Goal: Obtain resource: Obtain resource

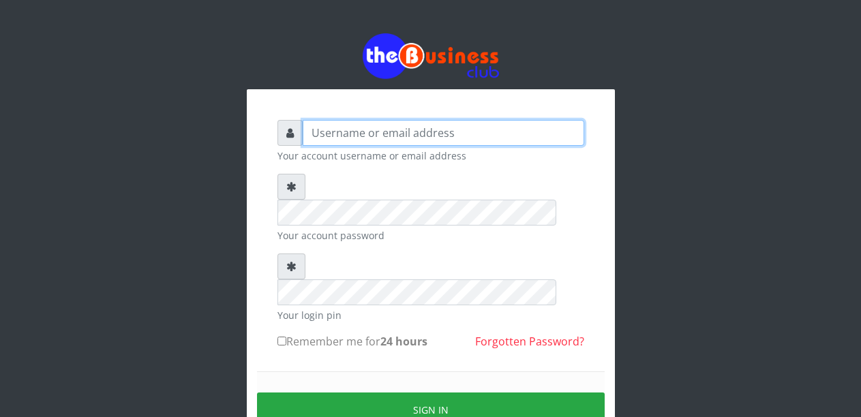
click at [367, 137] on input "text" at bounding box center [444, 133] width 282 height 26
type input "Malamsidi3030"
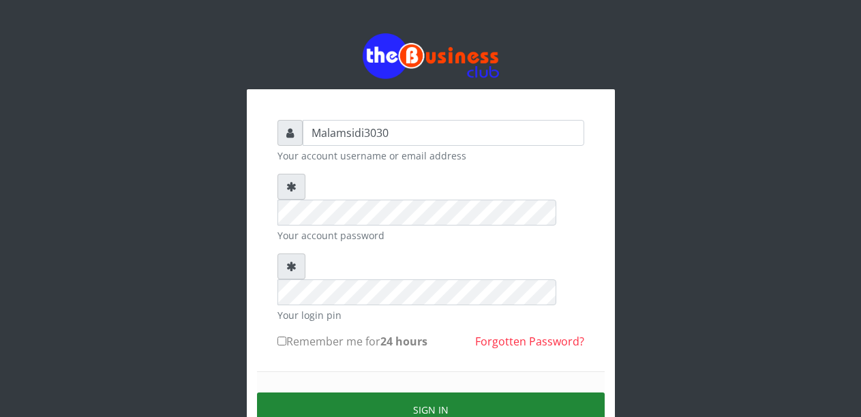
click at [444, 393] on button "Sign in" at bounding box center [431, 410] width 348 height 35
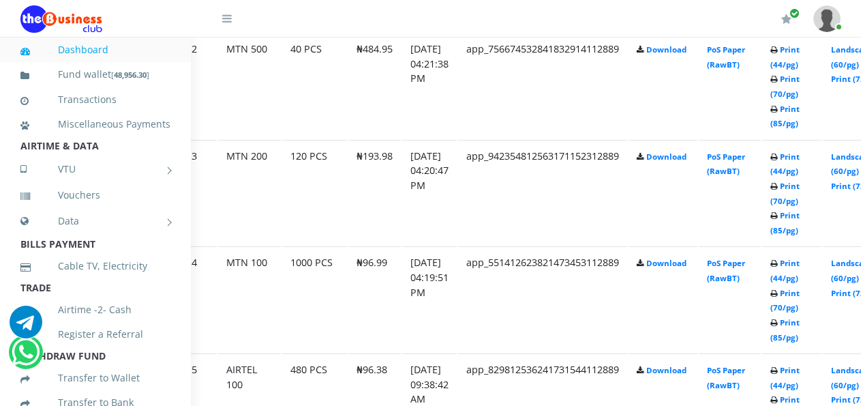
scroll to position [937, 59]
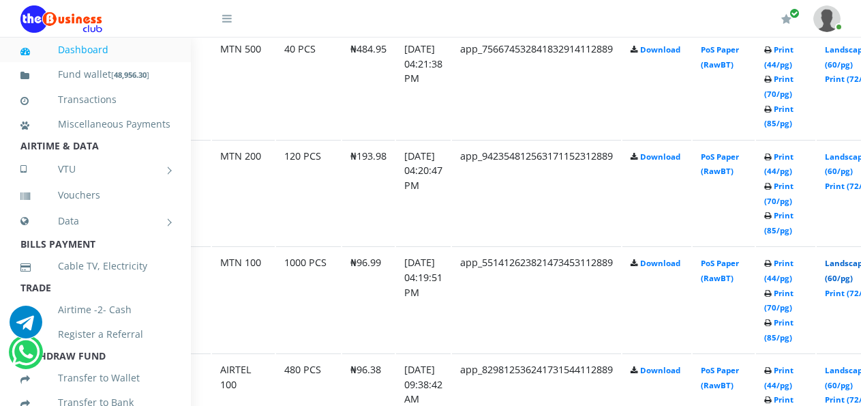
click at [854, 267] on link "Landscape (60/pg)" at bounding box center [846, 270] width 42 height 25
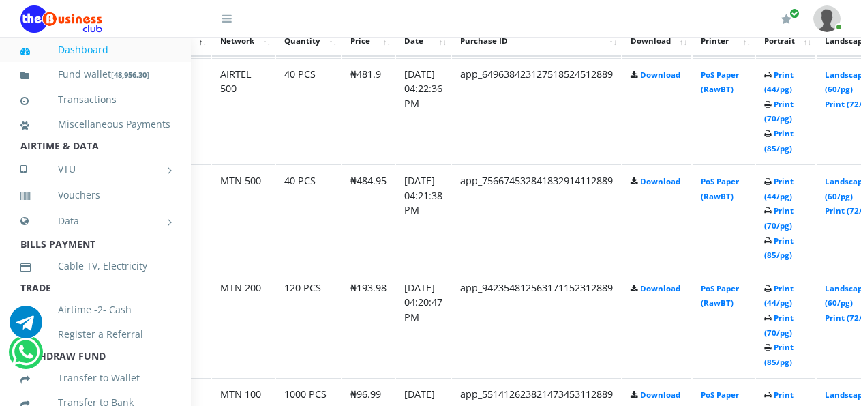
scroll to position [811, 59]
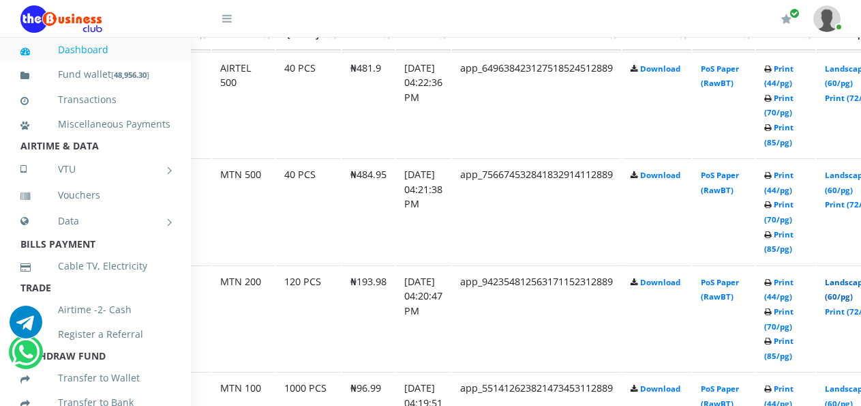
click at [855, 285] on link "Landscape (60/pg)" at bounding box center [846, 289] width 42 height 25
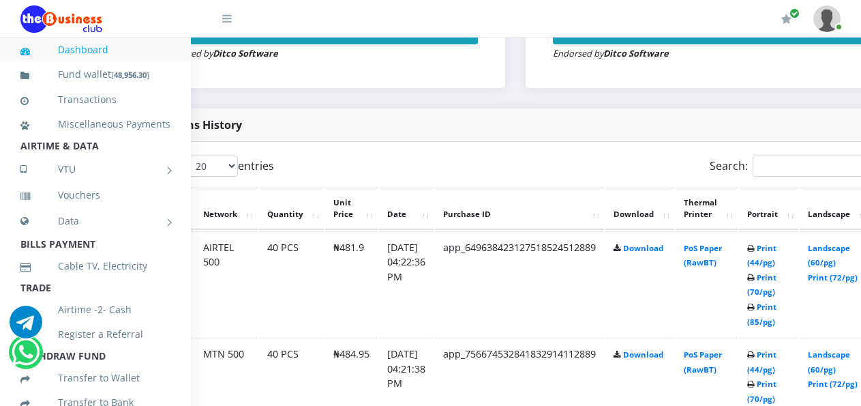
scroll to position [632, 79]
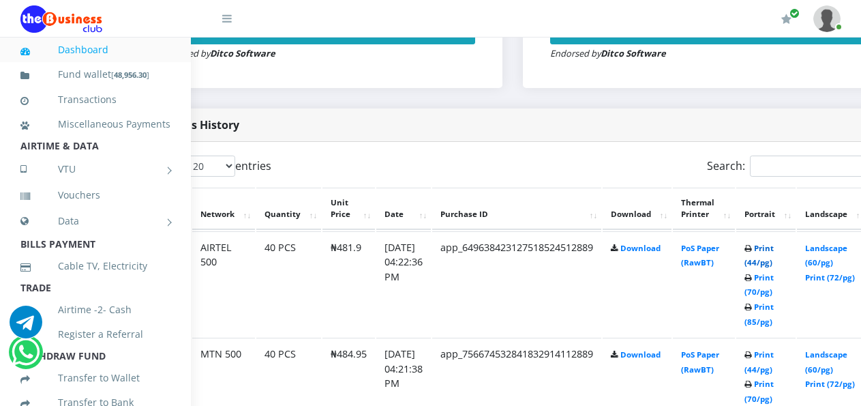
click at [771, 252] on link "Print (44/pg)" at bounding box center [759, 255] width 29 height 25
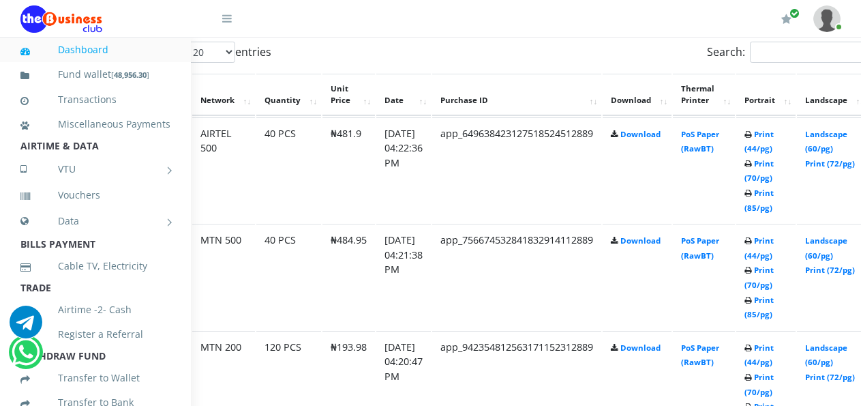
scroll to position [768, 79]
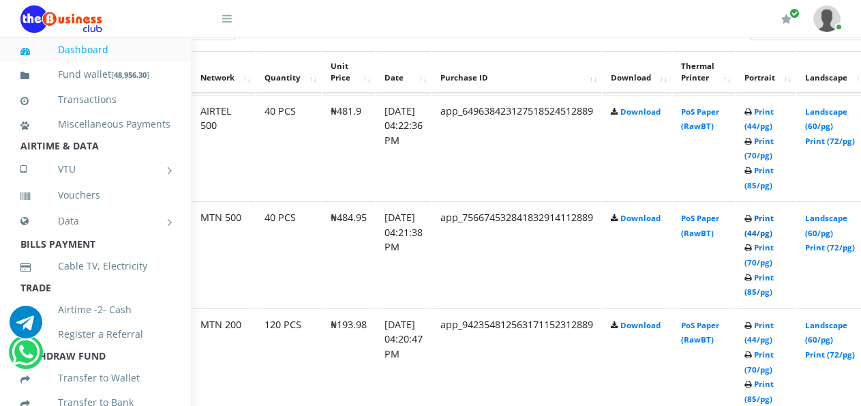
click at [774, 223] on link "Print (44/pg)" at bounding box center [759, 225] width 29 height 25
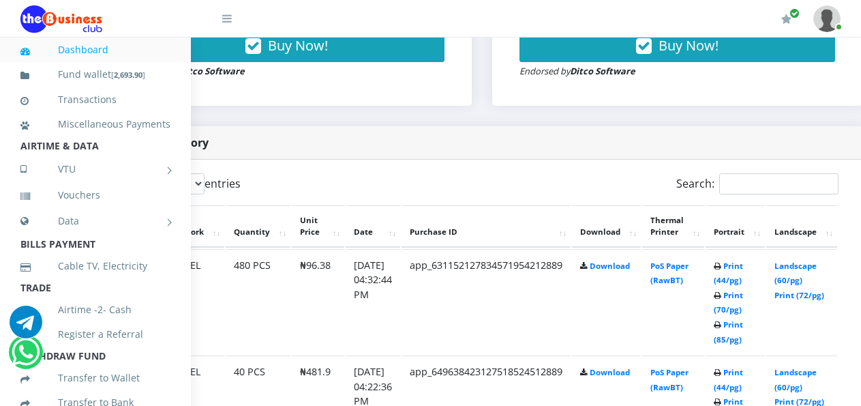
scroll to position [614, 131]
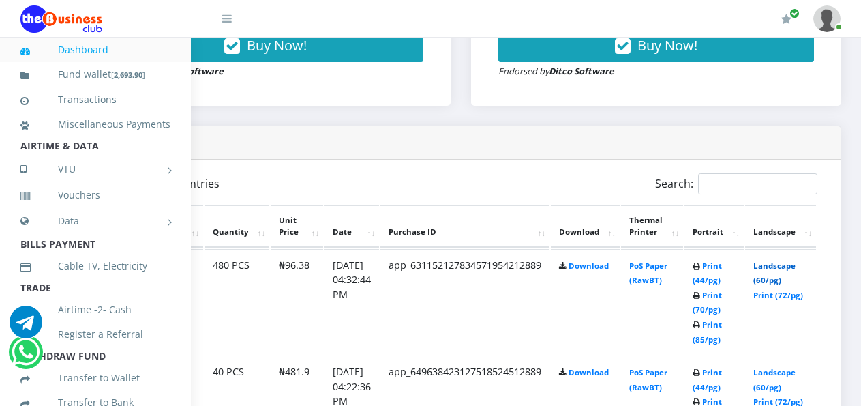
click at [784, 269] on link "Landscape (60/pg)" at bounding box center [775, 273] width 42 height 25
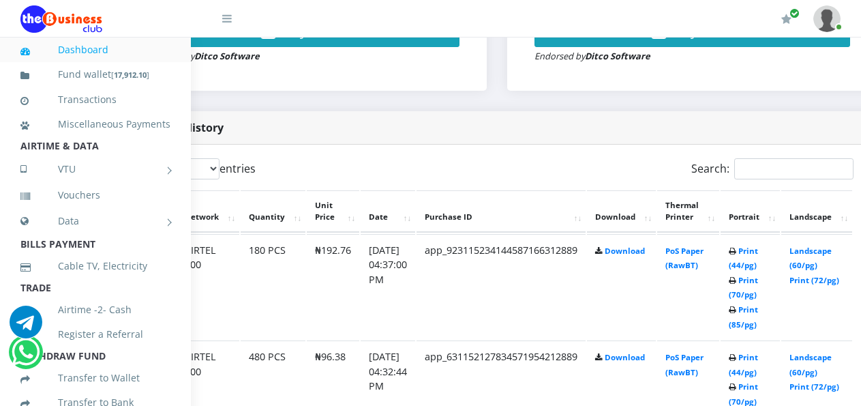
scroll to position [629, 101]
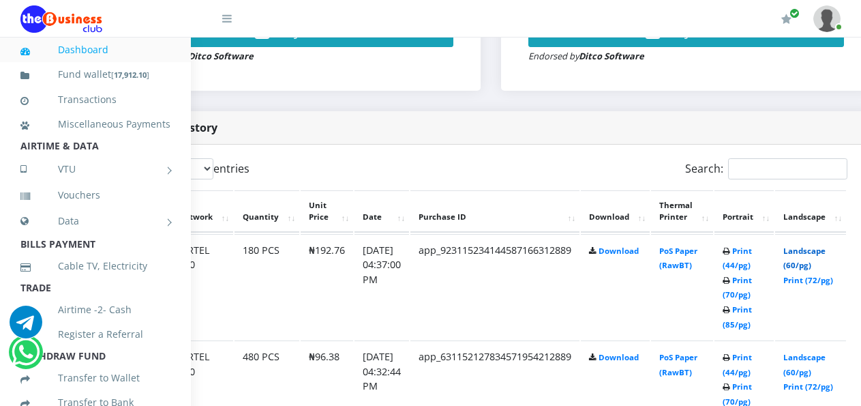
click at [812, 253] on link "Landscape (60/pg)" at bounding box center [805, 258] width 42 height 25
click at [812, 254] on link "Landscape (60/pg)" at bounding box center [805, 258] width 42 height 25
